Goal: Find specific page/section: Find specific page/section

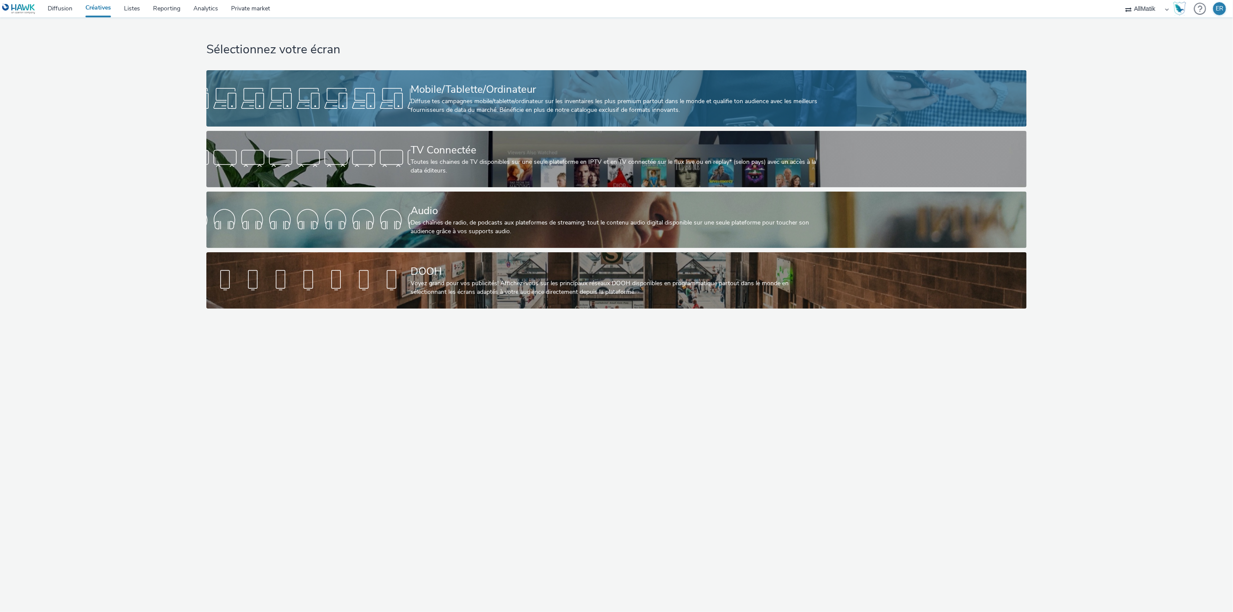
click at [347, 103] on div at bounding box center [308, 99] width 204 height 28
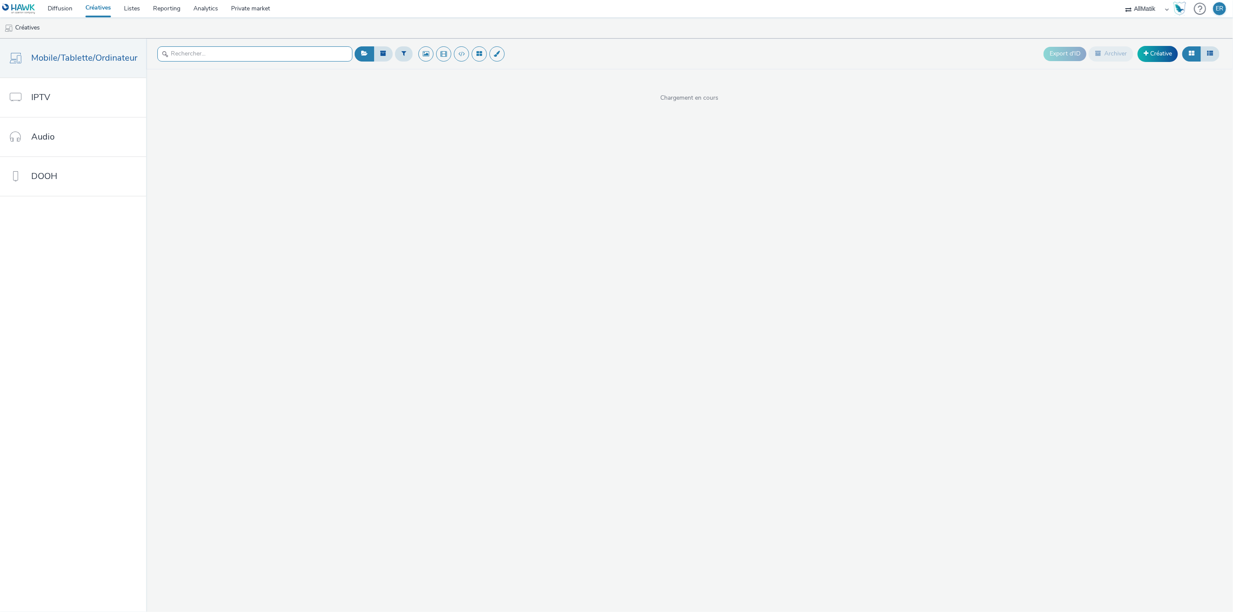
click at [302, 52] on input "text" at bounding box center [254, 53] width 195 height 15
type input "[GEOGRAPHIC_DATA]"
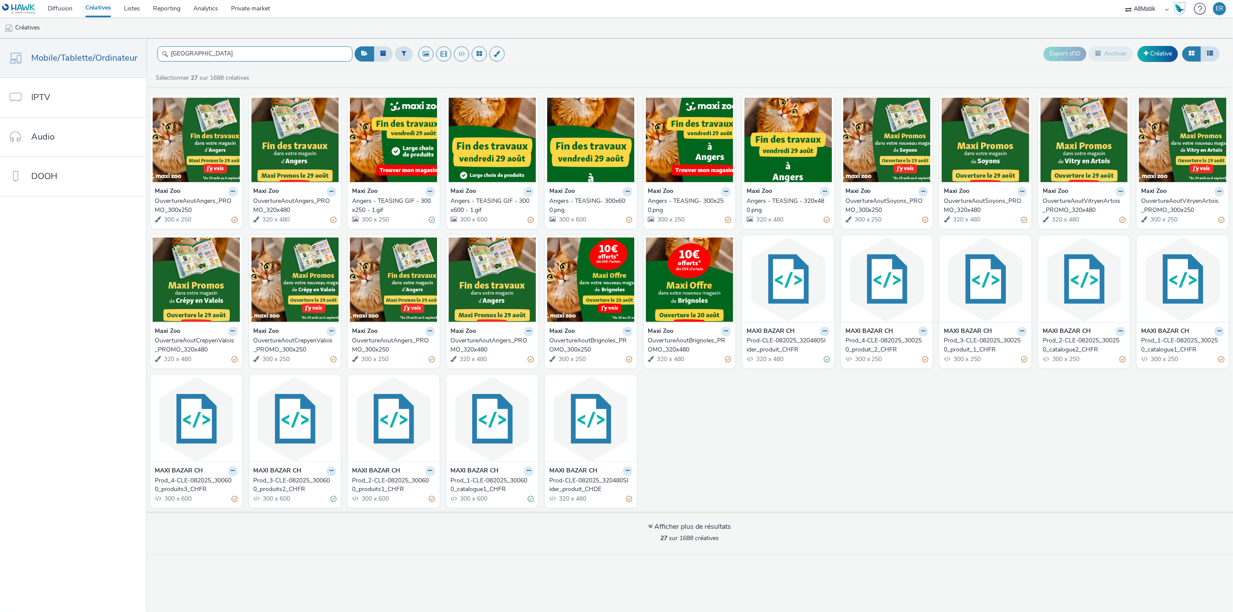
click at [279, 55] on input "[GEOGRAPHIC_DATA]" at bounding box center [254, 53] width 195 height 15
